Goal: Task Accomplishment & Management: Manage account settings

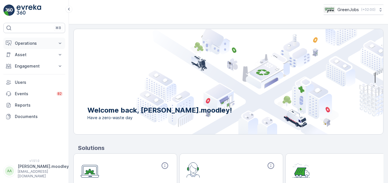
click at [61, 42] on icon at bounding box center [60, 44] width 6 height 6
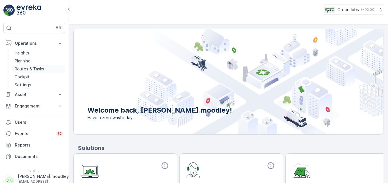
click at [37, 71] on p "Routes & Tasks" at bounding box center [29, 69] width 29 height 6
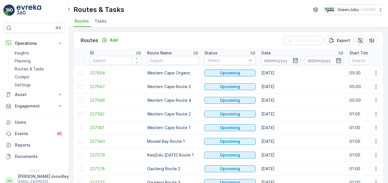
click at [276, 60] on input at bounding box center [280, 60] width 39 height 9
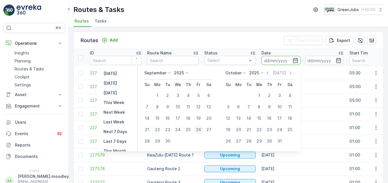
click at [200, 130] on div "26" at bounding box center [198, 129] width 9 height 9
type input "26.09.2025"
click at [200, 130] on div "26" at bounding box center [198, 129] width 9 height 9
type input "26.09.2025"
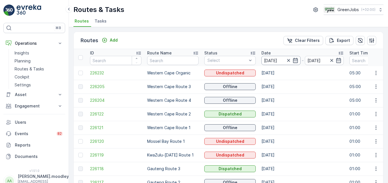
click at [277, 59] on input "26.09.2025" at bounding box center [280, 60] width 39 height 9
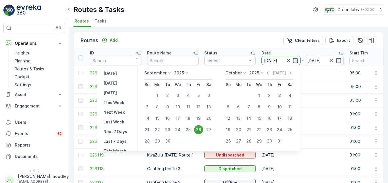
click at [189, 130] on div "25" at bounding box center [188, 129] width 9 height 9
type input "25.09.2025"
click at [189, 130] on div "25" at bounding box center [188, 129] width 9 height 9
type input "25.09.2025"
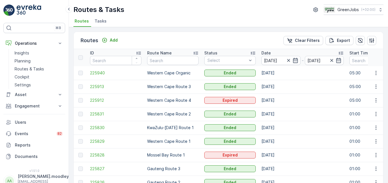
click at [277, 75] on td "25.09.2025" at bounding box center [303, 73] width 88 height 14
click at [277, 75] on icon "button" at bounding box center [376, 73] width 6 height 6
click at [277, 83] on span "See More Details" at bounding box center [362, 82] width 33 height 6
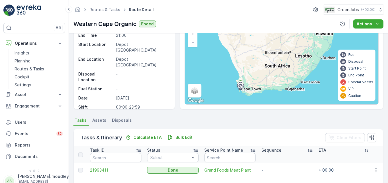
scroll to position [86, 0]
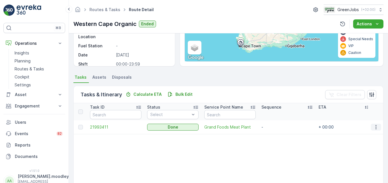
click at [277, 127] on icon "button" at bounding box center [376, 128] width 6 height 6
click at [277, 135] on span "See More Details" at bounding box center [369, 136] width 33 height 6
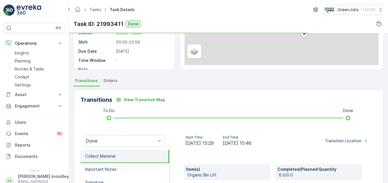
scroll to position [86, 0]
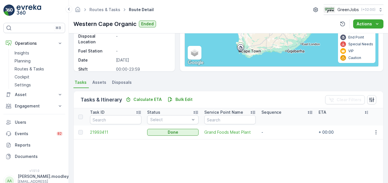
scroll to position [86, 0]
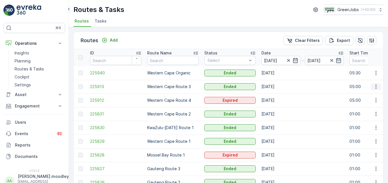
click at [277, 87] on icon "button" at bounding box center [376, 87] width 6 height 6
click at [277, 93] on span "See More Details" at bounding box center [362, 96] width 33 height 6
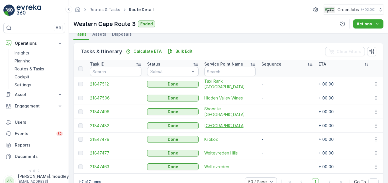
scroll to position [143, 0]
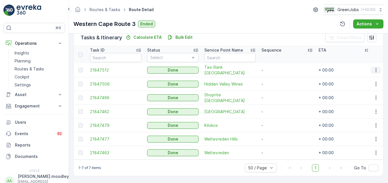
click at [277, 70] on icon "button" at bounding box center [376, 70] width 6 height 6
click at [277, 78] on span "See More Details" at bounding box center [369, 79] width 33 height 6
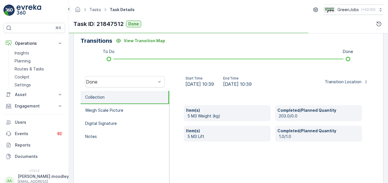
scroll to position [143, 0]
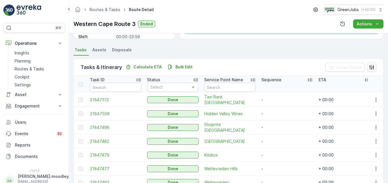
scroll to position [114, 0]
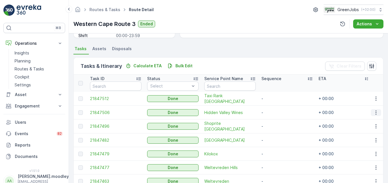
click at [277, 112] on icon "button" at bounding box center [376, 113] width 6 height 6
click at [277, 120] on span "See More Details" at bounding box center [369, 121] width 33 height 6
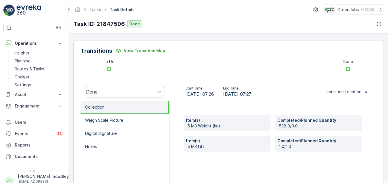
scroll to position [143, 0]
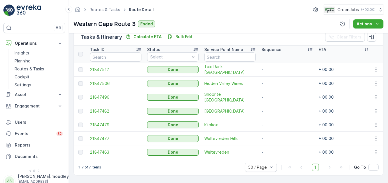
scroll to position [146, 0]
click at [277, 96] on icon "button" at bounding box center [376, 98] width 6 height 6
click at [277, 103] on span "See More Details" at bounding box center [369, 103] width 33 height 6
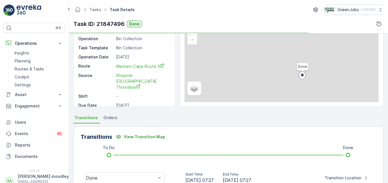
scroll to position [143, 0]
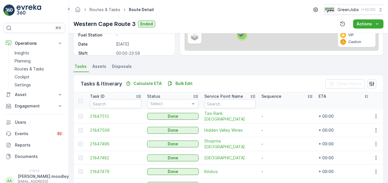
scroll to position [114, 0]
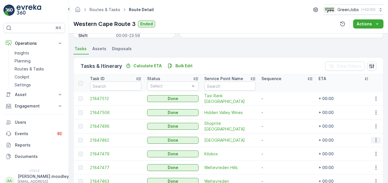
click at [277, 140] on icon "button" at bounding box center [375, 140] width 1 height 4
click at [277, 148] on span "See More Details" at bounding box center [369, 149] width 33 height 6
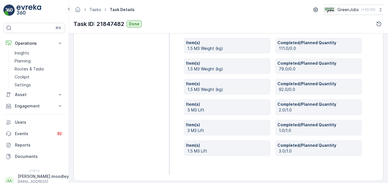
scroll to position [276, 0]
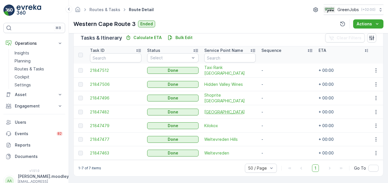
scroll to position [146, 0]
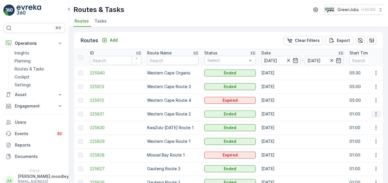
click at [277, 116] on icon "button" at bounding box center [376, 114] width 6 height 6
click at [277, 123] on span "See More Details" at bounding box center [362, 123] width 33 height 6
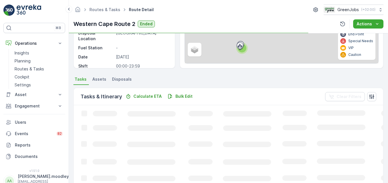
scroll to position [114, 0]
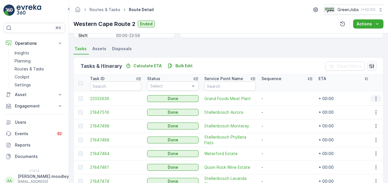
click at [277, 101] on icon "button" at bounding box center [376, 99] width 6 height 6
click at [277, 108] on span "See More Details" at bounding box center [369, 108] width 33 height 6
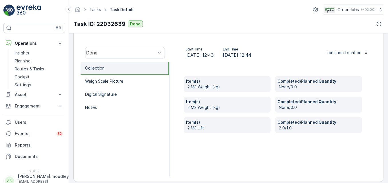
scroll to position [177, 0]
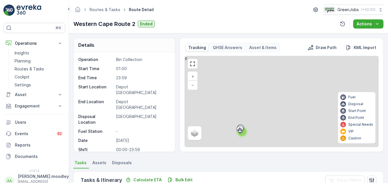
scroll to position [114, 0]
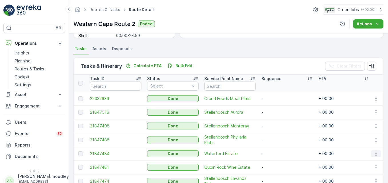
click at [277, 154] on icon "button" at bounding box center [375, 154] width 1 height 4
click at [277, 161] on span "See More Details" at bounding box center [369, 163] width 33 height 6
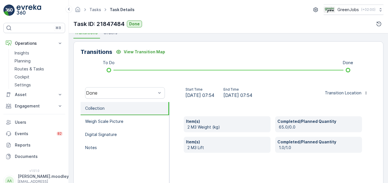
scroll to position [143, 0]
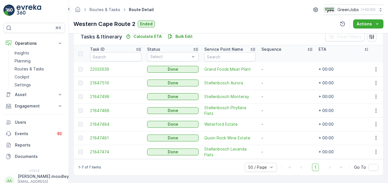
scroll to position [147, 0]
click at [277, 137] on icon "button" at bounding box center [376, 138] width 6 height 6
click at [277, 142] on span "See More Details" at bounding box center [369, 144] width 33 height 6
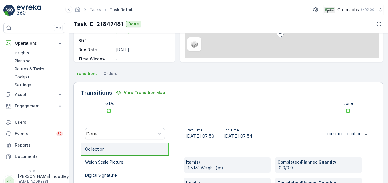
scroll to position [114, 0]
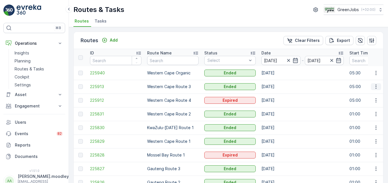
click at [277, 88] on icon "button" at bounding box center [376, 87] width 6 height 6
click at [277, 96] on span "See More Details" at bounding box center [362, 96] width 33 height 6
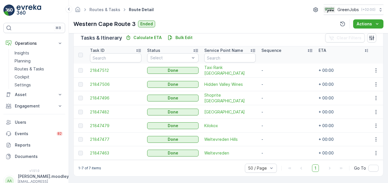
scroll to position [146, 0]
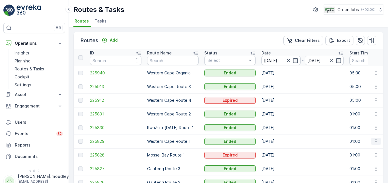
click at [277, 142] on icon "button" at bounding box center [376, 142] width 6 height 6
click at [277, 149] on span "See More Details" at bounding box center [362, 150] width 33 height 6
click at [277, 101] on icon "button" at bounding box center [375, 101] width 1 height 4
click at [277, 109] on span "See More Details" at bounding box center [362, 109] width 33 height 6
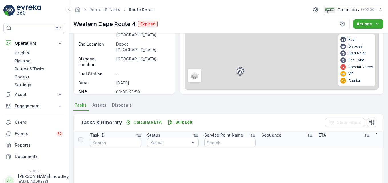
scroll to position [57, 0]
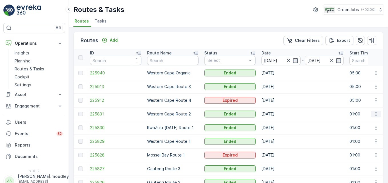
click at [277, 114] on icon "button" at bounding box center [375, 114] width 1 height 4
click at [277, 123] on span "See More Details" at bounding box center [362, 123] width 33 height 6
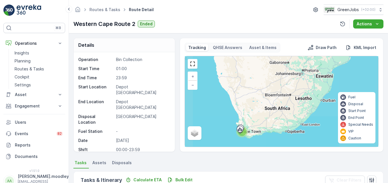
scroll to position [114, 0]
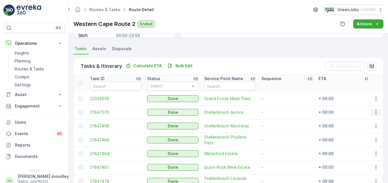
click at [277, 113] on icon "button" at bounding box center [376, 113] width 6 height 6
click at [277, 121] on span "See More Details" at bounding box center [369, 121] width 33 height 6
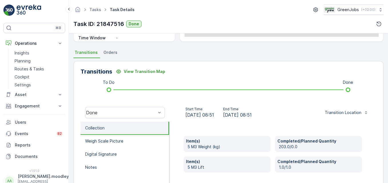
scroll to position [114, 0]
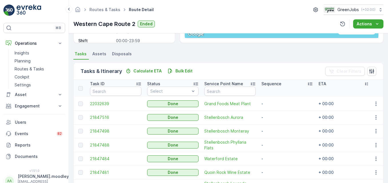
scroll to position [143, 0]
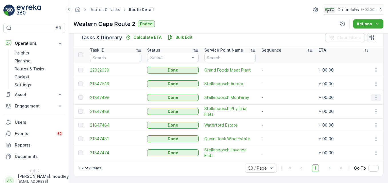
click at [277, 99] on icon "button" at bounding box center [376, 98] width 6 height 6
click at [277, 107] on span "See More Details" at bounding box center [369, 106] width 33 height 6
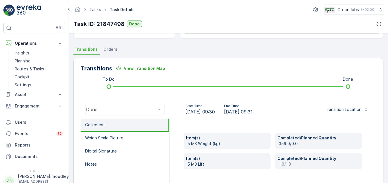
scroll to position [114, 0]
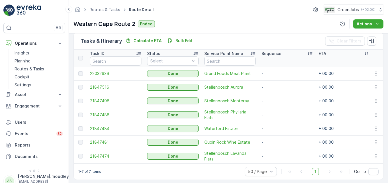
scroll to position [143, 0]
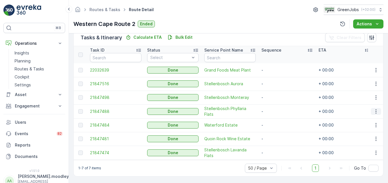
click at [277, 112] on icon "button" at bounding box center [376, 112] width 6 height 6
click at [277, 118] on span "See More Details" at bounding box center [369, 120] width 33 height 6
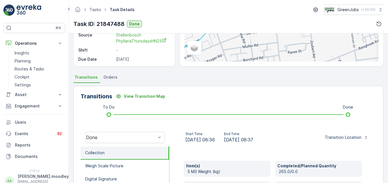
scroll to position [114, 0]
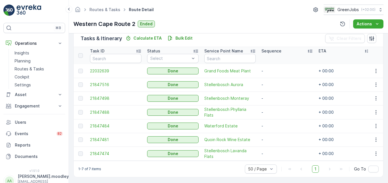
scroll to position [147, 0]
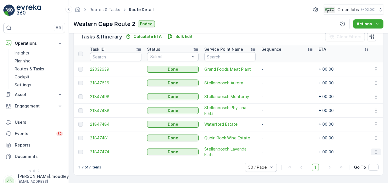
click at [277, 150] on icon "button" at bounding box center [376, 152] width 6 height 6
click at [277, 159] on span "See More Details" at bounding box center [369, 158] width 33 height 6
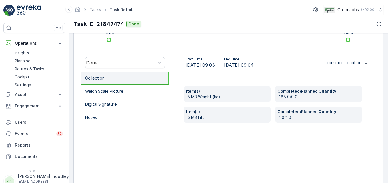
scroll to position [171, 0]
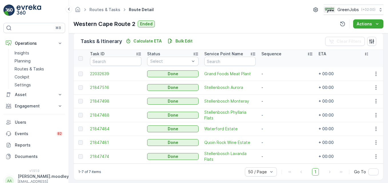
scroll to position [147, 0]
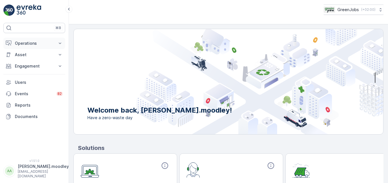
click at [62, 42] on icon at bounding box center [60, 44] width 6 height 6
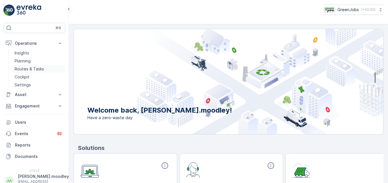
click at [39, 69] on p "Routes & Tasks" at bounding box center [29, 69] width 29 height 6
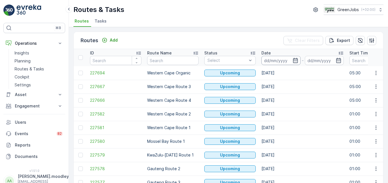
click at [274, 61] on input at bounding box center [280, 60] width 39 height 9
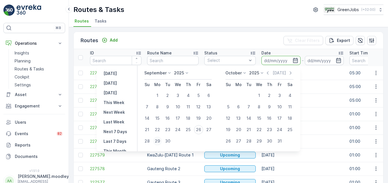
click at [159, 140] on div "29" at bounding box center [157, 141] width 9 height 9
type input "[DATE]"
click at [159, 140] on div "29" at bounding box center [157, 141] width 9 height 9
type input "[DATE]"
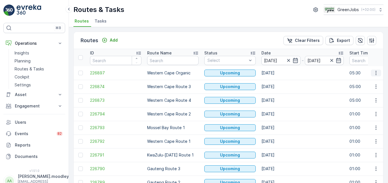
click at [277, 72] on icon "button" at bounding box center [376, 73] width 6 height 6
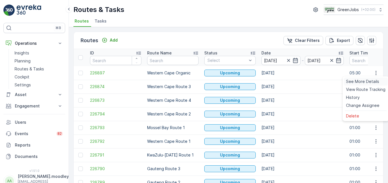
click at [277, 81] on span "See More Details" at bounding box center [362, 82] width 33 height 6
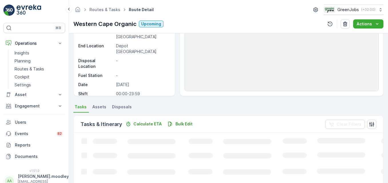
scroll to position [86, 0]
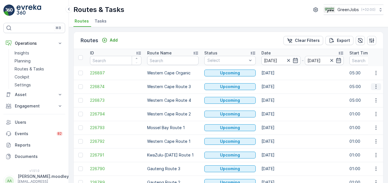
click at [277, 87] on icon "button" at bounding box center [376, 87] width 6 height 6
click at [277, 97] on span "See More Details" at bounding box center [362, 96] width 33 height 6
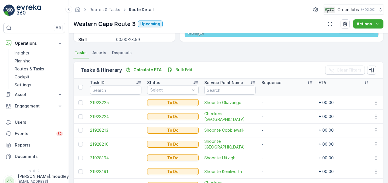
scroll to position [102, 0]
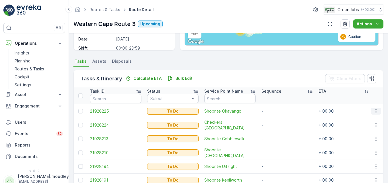
click at [277, 109] on icon "button" at bounding box center [376, 112] width 6 height 6
click at [277, 135] on span "Change Route" at bounding box center [361, 136] width 28 height 6
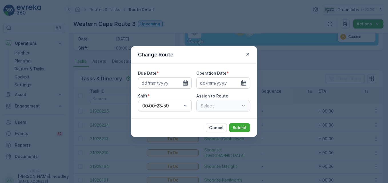
type input "[DATE]"
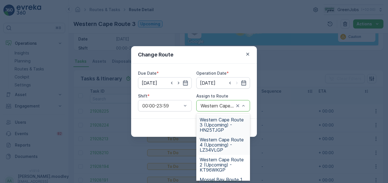
drag, startPoint x: 217, startPoint y: 145, endPoint x: 221, endPoint y: 145, distance: 4.3
click at [217, 145] on span "Western Cape Route 4 (Upcoming) - LZ34VLGP" at bounding box center [223, 144] width 47 height 15
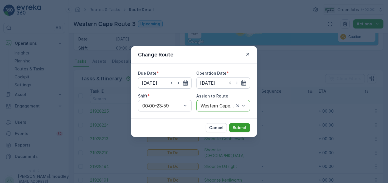
click at [241, 128] on p "Submit" at bounding box center [240, 128] width 14 height 6
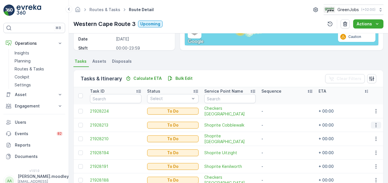
click at [277, 126] on icon "button" at bounding box center [376, 126] width 6 height 6
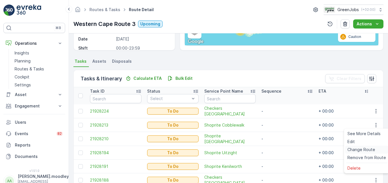
click at [277, 149] on span "Change Route" at bounding box center [361, 150] width 28 height 6
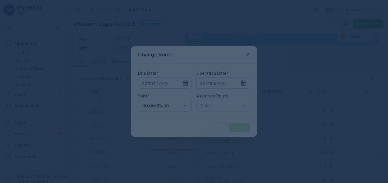
type input "[DATE]"
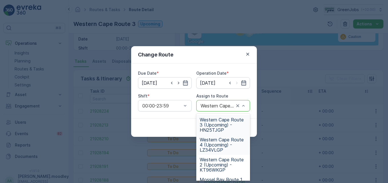
click at [217, 143] on span "Western Cape Route 4 (Upcoming) - LZ34VLGP" at bounding box center [223, 144] width 47 height 15
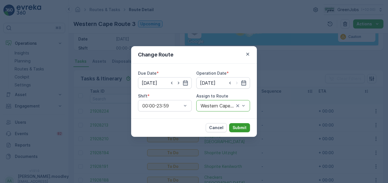
click at [237, 127] on p "Submit" at bounding box center [240, 128] width 14 height 6
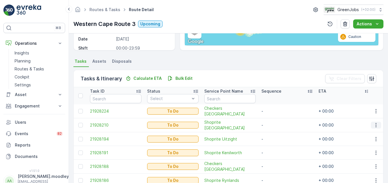
click at [277, 126] on icon "button" at bounding box center [376, 126] width 6 height 6
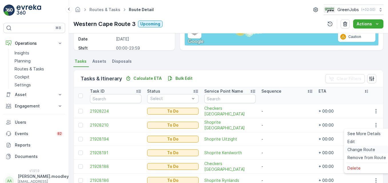
click at [277, 152] on span "Change Route" at bounding box center [361, 150] width 28 height 6
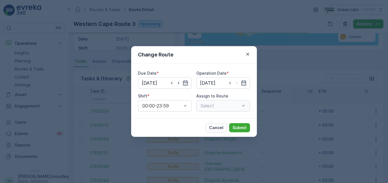
type input "[DATE]"
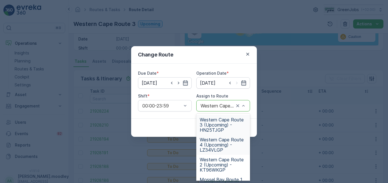
click at [224, 145] on span "Western Cape Route 4 (Upcoming) - LZ34VLGP" at bounding box center [223, 144] width 47 height 15
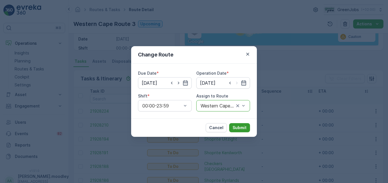
click at [241, 129] on p "Submit" at bounding box center [240, 128] width 14 height 6
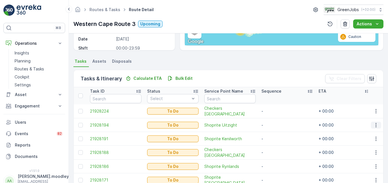
click at [277, 125] on icon "button" at bounding box center [376, 126] width 6 height 6
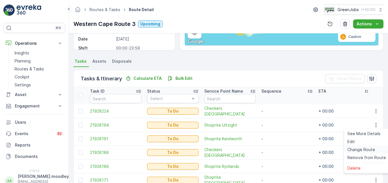
click at [277, 148] on span "Change Route" at bounding box center [361, 150] width 28 height 6
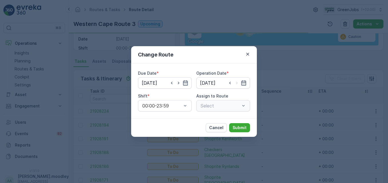
type input "[DATE]"
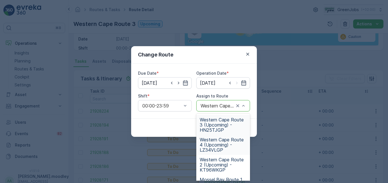
click at [219, 147] on span "Western Cape Route 4 (Upcoming) - LZ34VLGP" at bounding box center [223, 144] width 47 height 15
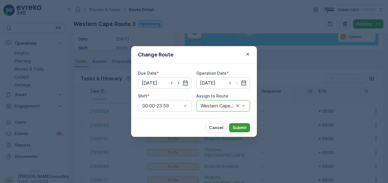
click at [241, 129] on p "Submit" at bounding box center [240, 128] width 14 height 6
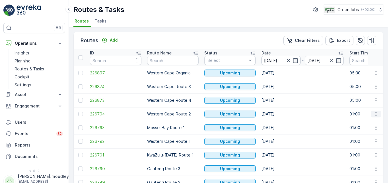
click at [277, 116] on icon "button" at bounding box center [376, 114] width 6 height 6
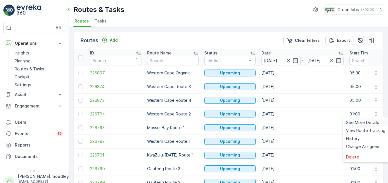
click at [277, 123] on span "See More Details" at bounding box center [362, 123] width 33 height 6
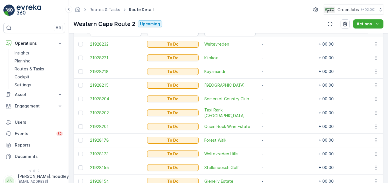
scroll to position [171, 0]
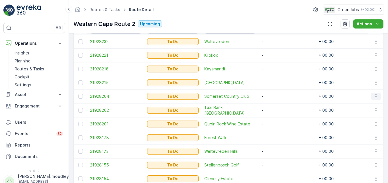
click at [277, 97] on icon "button" at bounding box center [375, 97] width 1 height 4
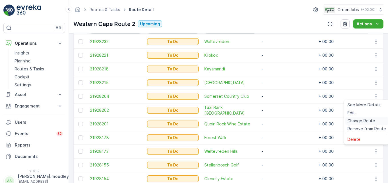
click at [277, 121] on span "Change Route" at bounding box center [361, 121] width 28 height 6
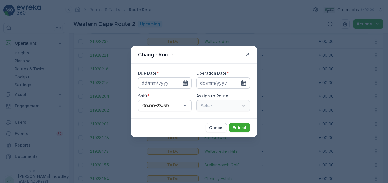
type input "[DATE]"
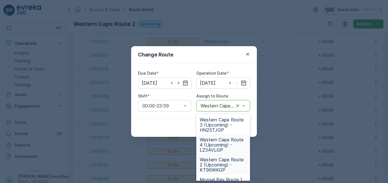
click at [220, 146] on span "Western Cape Route 4 (Upcoming) - LZ34VLGP" at bounding box center [223, 144] width 47 height 15
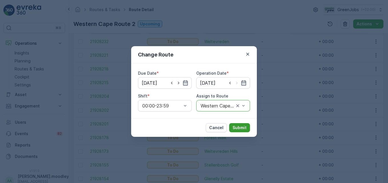
click at [241, 128] on p "Submit" at bounding box center [240, 128] width 14 height 6
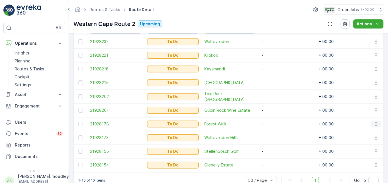
click at [277, 124] on icon "button" at bounding box center [375, 124] width 1 height 4
click at [277, 148] on span "Change Route" at bounding box center [361, 149] width 28 height 6
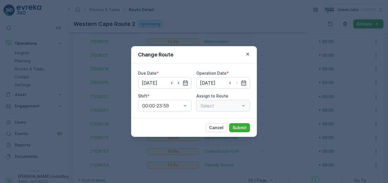
type input "[DATE]"
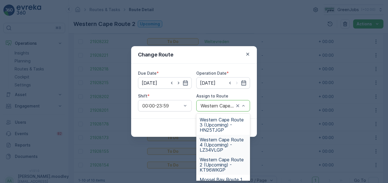
click at [216, 147] on span "Western Cape Route 4 (Upcoming) - LZ34VLGP" at bounding box center [223, 144] width 47 height 15
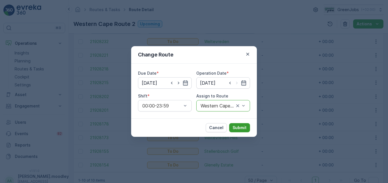
click at [239, 129] on p "Submit" at bounding box center [240, 128] width 14 height 6
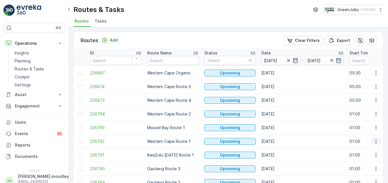
click at [277, 142] on icon "button" at bounding box center [376, 142] width 6 height 6
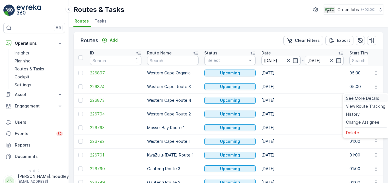
click at [277, 98] on span "See More Details" at bounding box center [362, 99] width 33 height 6
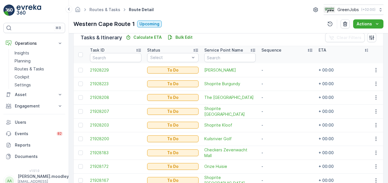
scroll to position [171, 0]
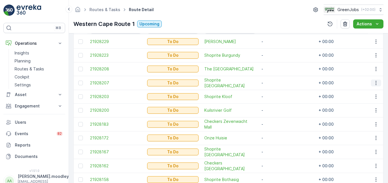
click at [277, 83] on button "button" at bounding box center [376, 83] width 10 height 7
click at [277, 106] on span "Change Route" at bounding box center [361, 108] width 28 height 6
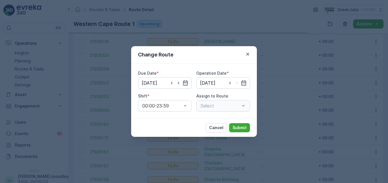
type input "[DATE]"
click at [250, 54] on icon "button" at bounding box center [248, 54] width 6 height 6
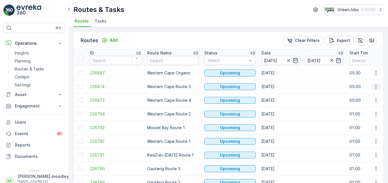
click at [277, 86] on icon "button" at bounding box center [376, 87] width 6 height 6
click at [277, 94] on span "See More Details" at bounding box center [362, 96] width 33 height 6
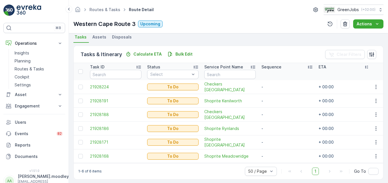
scroll to position [132, 0]
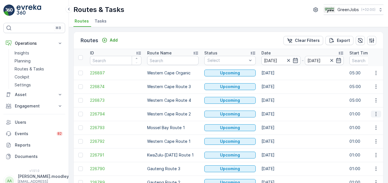
click at [277, 115] on icon "button" at bounding box center [376, 114] width 6 height 6
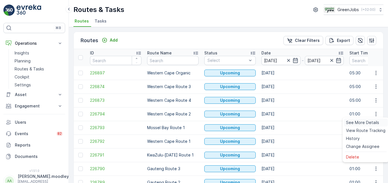
click at [277, 123] on span "See More Details" at bounding box center [362, 123] width 33 height 6
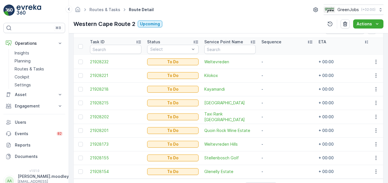
scroll to position [143, 0]
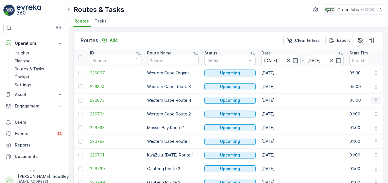
drag, startPoint x: 376, startPoint y: 101, endPoint x: 373, endPoint y: 102, distance: 3.8
click at [277, 101] on icon "button" at bounding box center [376, 101] width 6 height 6
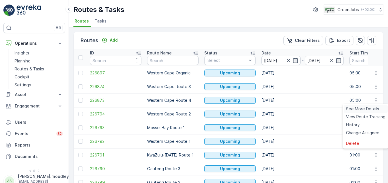
click at [277, 111] on span "See More Details" at bounding box center [362, 109] width 33 height 6
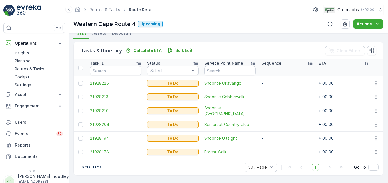
scroll to position [132, 0]
click at [277, 122] on icon "button" at bounding box center [376, 125] width 6 height 6
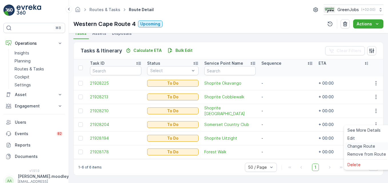
click at [277, 147] on span "Change Route" at bounding box center [361, 147] width 28 height 6
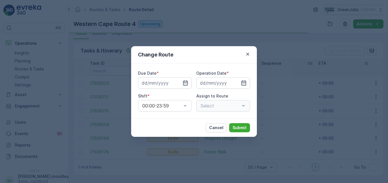
type input "[DATE]"
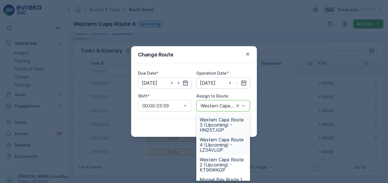
click at [209, 126] on span "Western Cape Route 3 (Upcoming) - HN25TJGP" at bounding box center [223, 124] width 47 height 15
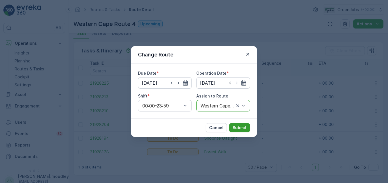
click at [243, 126] on p "Submit" at bounding box center [240, 128] width 14 height 6
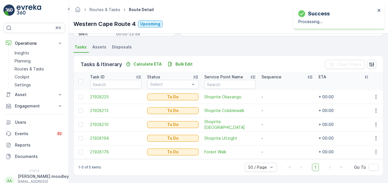
scroll to position [119, 0]
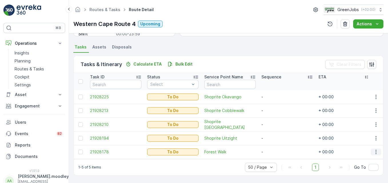
click at [277, 151] on icon "button" at bounding box center [376, 152] width 6 height 6
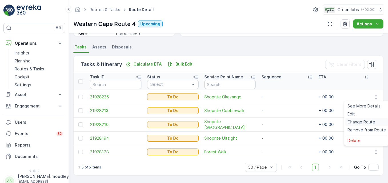
click at [277, 123] on span "Change Route" at bounding box center [361, 122] width 28 height 6
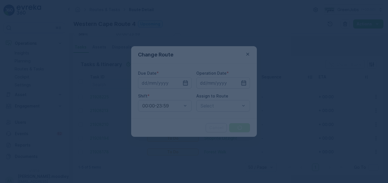
type input "[DATE]"
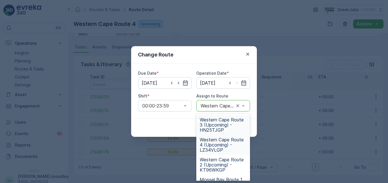
click at [212, 123] on span "Western Cape Route 3 (Upcoming) - HN25TJGP" at bounding box center [223, 124] width 47 height 15
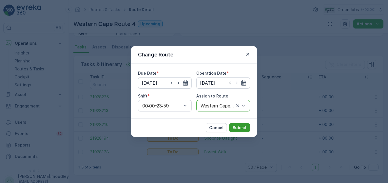
click at [240, 128] on p "Submit" at bounding box center [240, 128] width 14 height 6
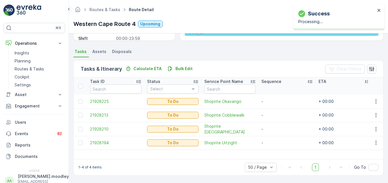
scroll to position [111, 0]
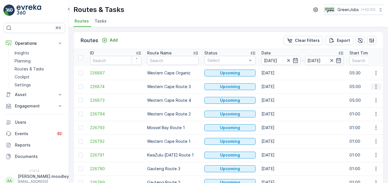
click at [277, 87] on button "button" at bounding box center [376, 86] width 10 height 7
click at [277, 96] on span "See More Details" at bounding box center [362, 96] width 33 height 6
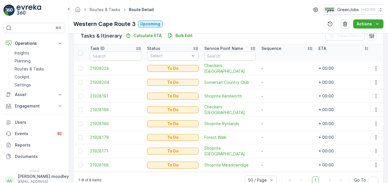
scroll to position [131, 0]
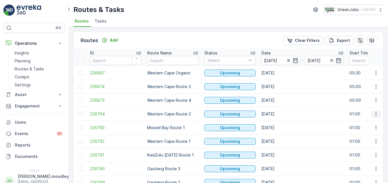
click at [277, 115] on icon "button" at bounding box center [376, 114] width 6 height 6
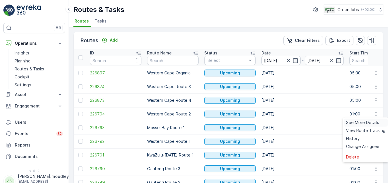
click at [277, 121] on span "See More Details" at bounding box center [362, 123] width 33 height 6
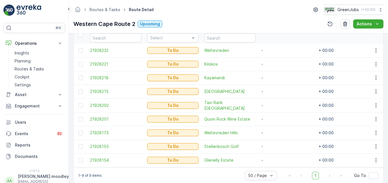
scroll to position [173, 0]
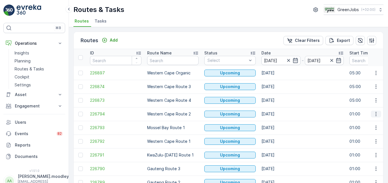
click at [277, 115] on icon "button" at bounding box center [376, 114] width 6 height 6
click at [277, 140] on td "[DATE]" at bounding box center [303, 142] width 88 height 14
click at [277, 89] on icon "button" at bounding box center [376, 87] width 6 height 6
click at [277, 95] on span "See More Details" at bounding box center [362, 96] width 33 height 6
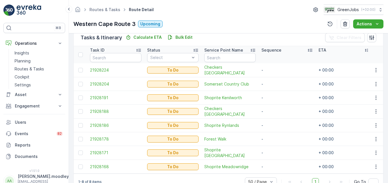
scroll to position [160, 0]
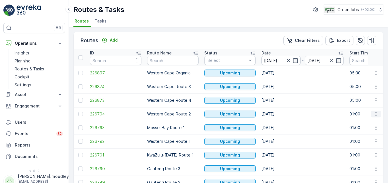
click at [277, 115] on icon "button" at bounding box center [376, 114] width 6 height 6
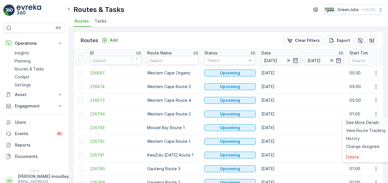
click at [277, 123] on span "See More Details" at bounding box center [362, 123] width 33 height 6
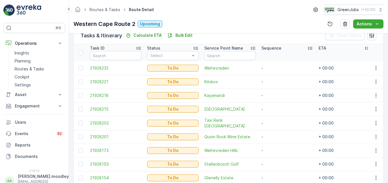
scroll to position [116, 0]
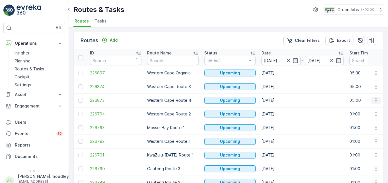
click at [277, 99] on icon "button" at bounding box center [376, 101] width 6 height 6
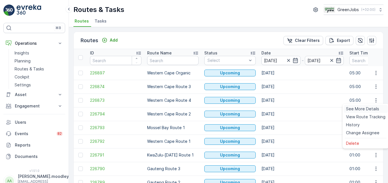
click at [277, 110] on span "See More Details" at bounding box center [362, 109] width 33 height 6
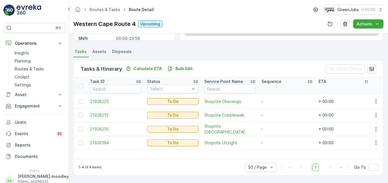
scroll to position [111, 0]
click at [277, 101] on icon "button" at bounding box center [376, 102] width 6 height 6
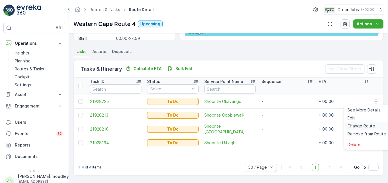
click at [277, 125] on span "Change Route" at bounding box center [361, 126] width 28 height 6
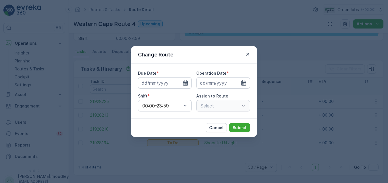
type input "[DATE]"
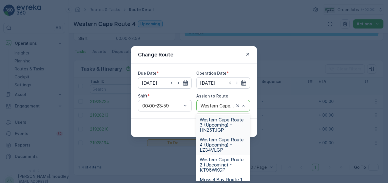
click at [214, 125] on span "Western Cape Route 3 (Upcoming) - HN25TJGP" at bounding box center [223, 124] width 47 height 15
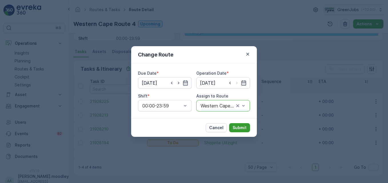
click at [238, 126] on p "Submit" at bounding box center [240, 128] width 14 height 6
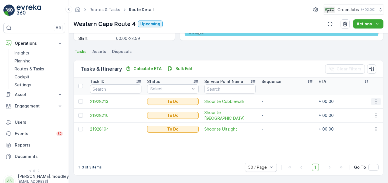
click at [277, 102] on icon "button" at bounding box center [376, 102] width 6 height 6
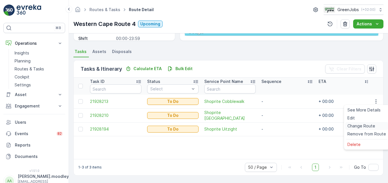
click at [277, 125] on span "Change Route" at bounding box center [361, 126] width 28 height 6
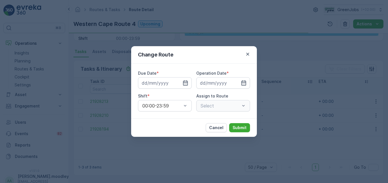
type input "[DATE]"
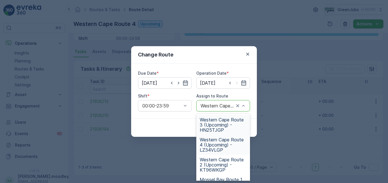
click at [215, 127] on span "Western Cape Route 3 (Upcoming) - HN25TJGP" at bounding box center [223, 124] width 47 height 15
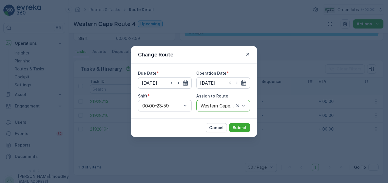
click at [243, 123] on div "Cancel Submit" at bounding box center [194, 128] width 126 height 19
click at [243, 128] on p "Submit" at bounding box center [240, 128] width 14 height 6
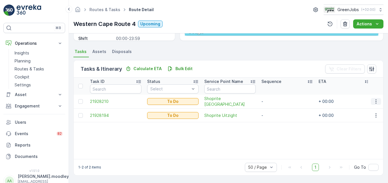
click at [277, 101] on icon "button" at bounding box center [376, 102] width 6 height 6
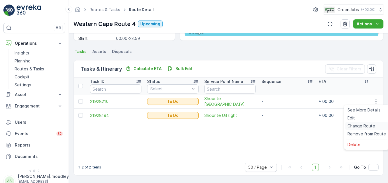
click at [277, 125] on span "Change Route" at bounding box center [361, 126] width 28 height 6
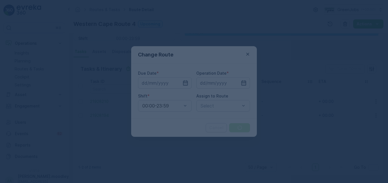
type input "[DATE]"
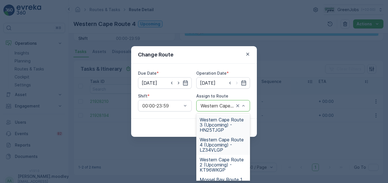
click at [217, 127] on span "Western Cape Route 3 (Upcoming) - HN25TJGP" at bounding box center [223, 124] width 47 height 15
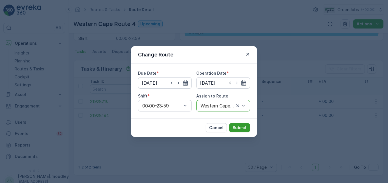
click at [238, 125] on p "Submit" at bounding box center [240, 128] width 14 height 6
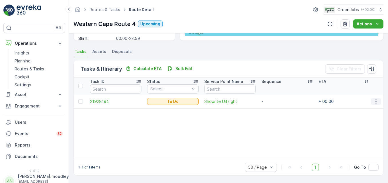
click at [277, 102] on icon "button" at bounding box center [375, 101] width 1 height 4
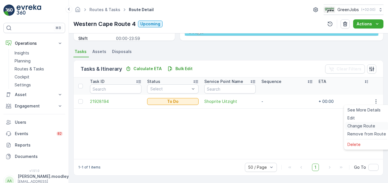
click at [277, 126] on span "Change Route" at bounding box center [361, 126] width 28 height 6
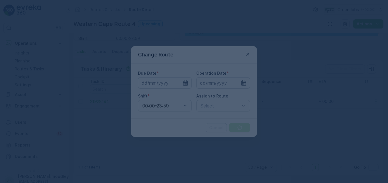
type input "[DATE]"
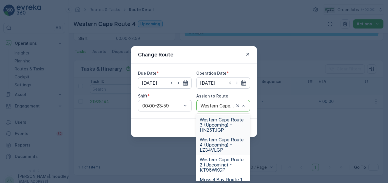
click at [214, 127] on span "Western Cape Route 3 (Upcoming) - HN25TJGP" at bounding box center [223, 124] width 47 height 15
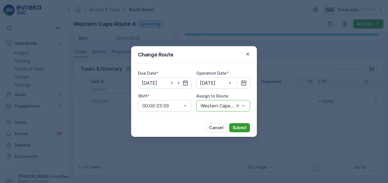
click at [238, 126] on p "Submit" at bounding box center [240, 128] width 14 height 6
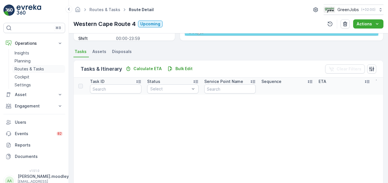
click at [31, 69] on p "Routes & Tasks" at bounding box center [29, 69] width 29 height 6
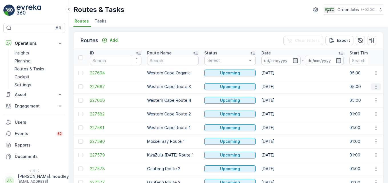
click at [277, 88] on icon "button" at bounding box center [376, 87] width 6 height 6
click at [277, 95] on span "See More Details" at bounding box center [362, 96] width 33 height 6
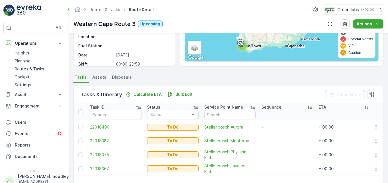
scroll to position [111, 0]
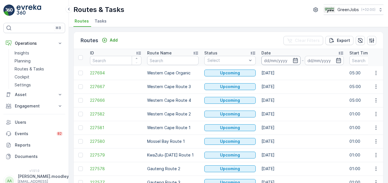
click at [273, 60] on input at bounding box center [280, 60] width 39 height 9
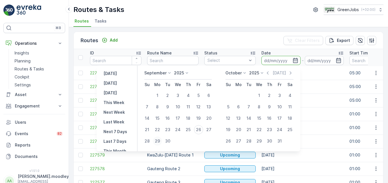
click at [159, 141] on div "29" at bounding box center [157, 141] width 9 height 9
type input "[DATE]"
click at [159, 141] on div "29" at bounding box center [157, 141] width 9 height 9
type input "[DATE]"
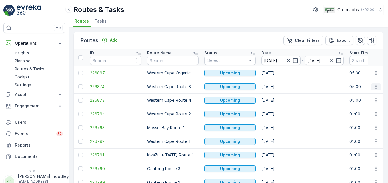
click at [277, 88] on icon "button" at bounding box center [376, 87] width 6 height 6
click at [277, 95] on span "See More Details" at bounding box center [362, 96] width 33 height 6
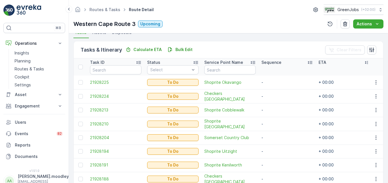
scroll to position [129, 0]
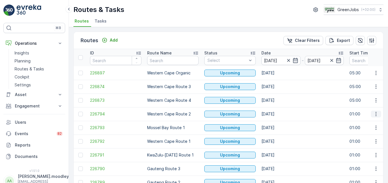
click at [277, 116] on button "button" at bounding box center [376, 114] width 10 height 7
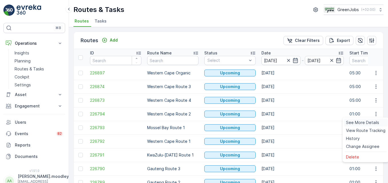
click at [277, 124] on span "See More Details" at bounding box center [362, 123] width 33 height 6
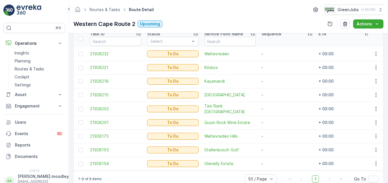
scroll to position [173, 0]
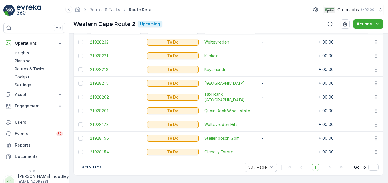
drag, startPoint x: 267, startPoint y: 86, endPoint x: 83, endPoint y: -21, distance: 212.8
drag, startPoint x: 83, startPoint y: -21, endPoint x: 125, endPoint y: 173, distance: 198.4
click at [121, 169] on div "1-9 of 9 items 50 / Page 1 Go To" at bounding box center [228, 167] width 309 height 16
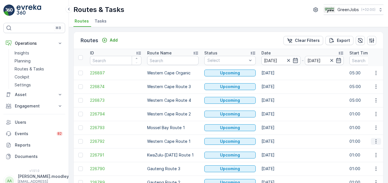
click at [277, 143] on icon "button" at bounding box center [376, 142] width 6 height 6
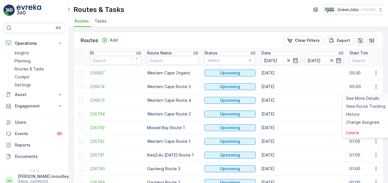
click at [277, 96] on span "See More Details" at bounding box center [362, 99] width 33 height 6
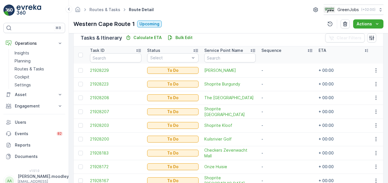
scroll to position [114, 0]
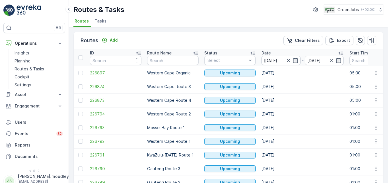
click at [277, 123] on td "[DATE]" at bounding box center [303, 128] width 88 height 14
click at [277, 87] on icon "button" at bounding box center [376, 87] width 6 height 6
click at [277, 94] on span "See More Details" at bounding box center [362, 96] width 33 height 6
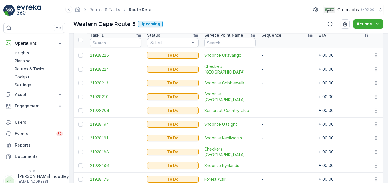
scroll to position [215, 0]
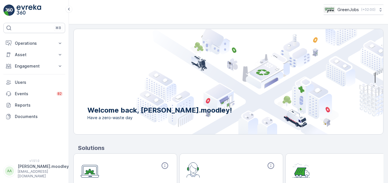
scroll to position [69, 0]
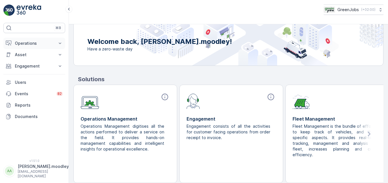
click at [58, 42] on icon at bounding box center [60, 44] width 6 height 6
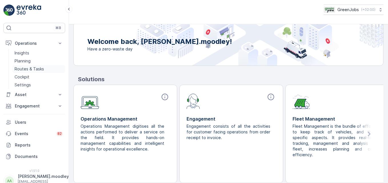
click at [42, 69] on p "Routes & Tasks" at bounding box center [29, 69] width 29 height 6
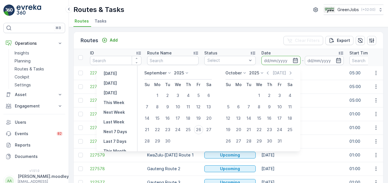
click at [269, 60] on input at bounding box center [280, 60] width 39 height 9
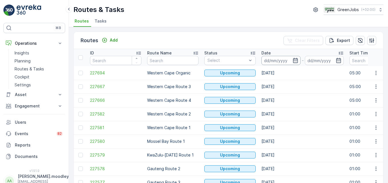
click at [269, 59] on input at bounding box center [280, 60] width 39 height 9
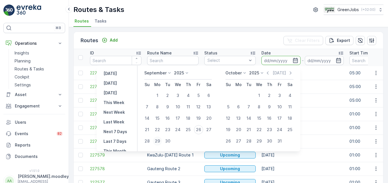
click at [160, 141] on div "29" at bounding box center [157, 141] width 9 height 9
type input "[DATE]"
click at [160, 141] on div "29" at bounding box center [157, 141] width 9 height 9
type input "[DATE]"
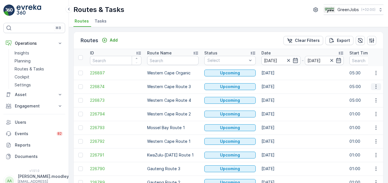
click at [373, 89] on icon "button" at bounding box center [376, 87] width 6 height 6
click at [370, 96] on span "See More Details" at bounding box center [362, 96] width 33 height 6
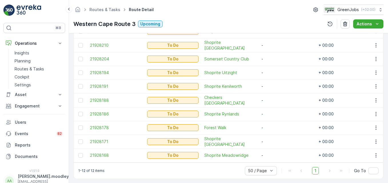
scroll to position [215, 0]
